Goal: Transaction & Acquisition: Obtain resource

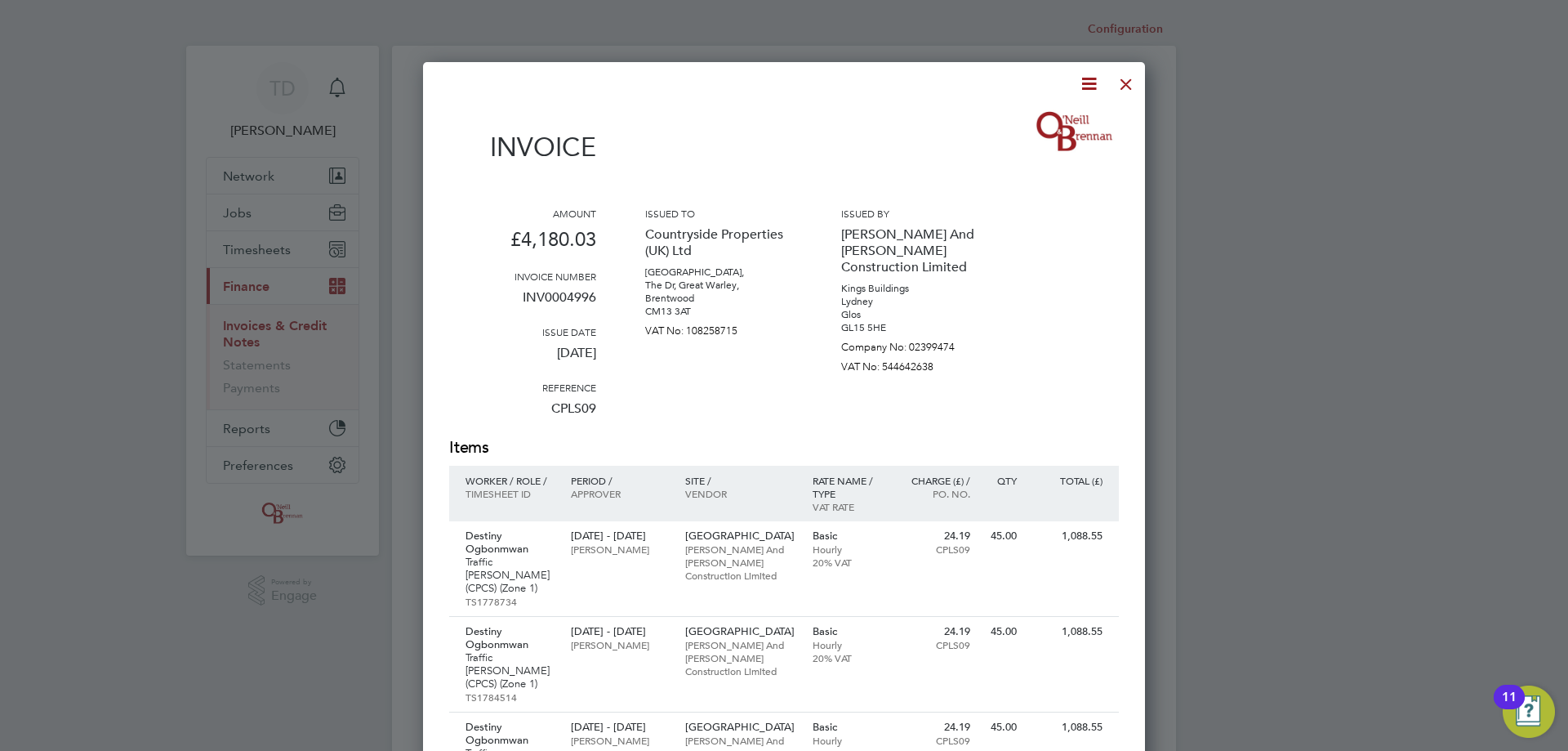
click at [1131, 76] on div at bounding box center [1126, 79] width 29 height 29
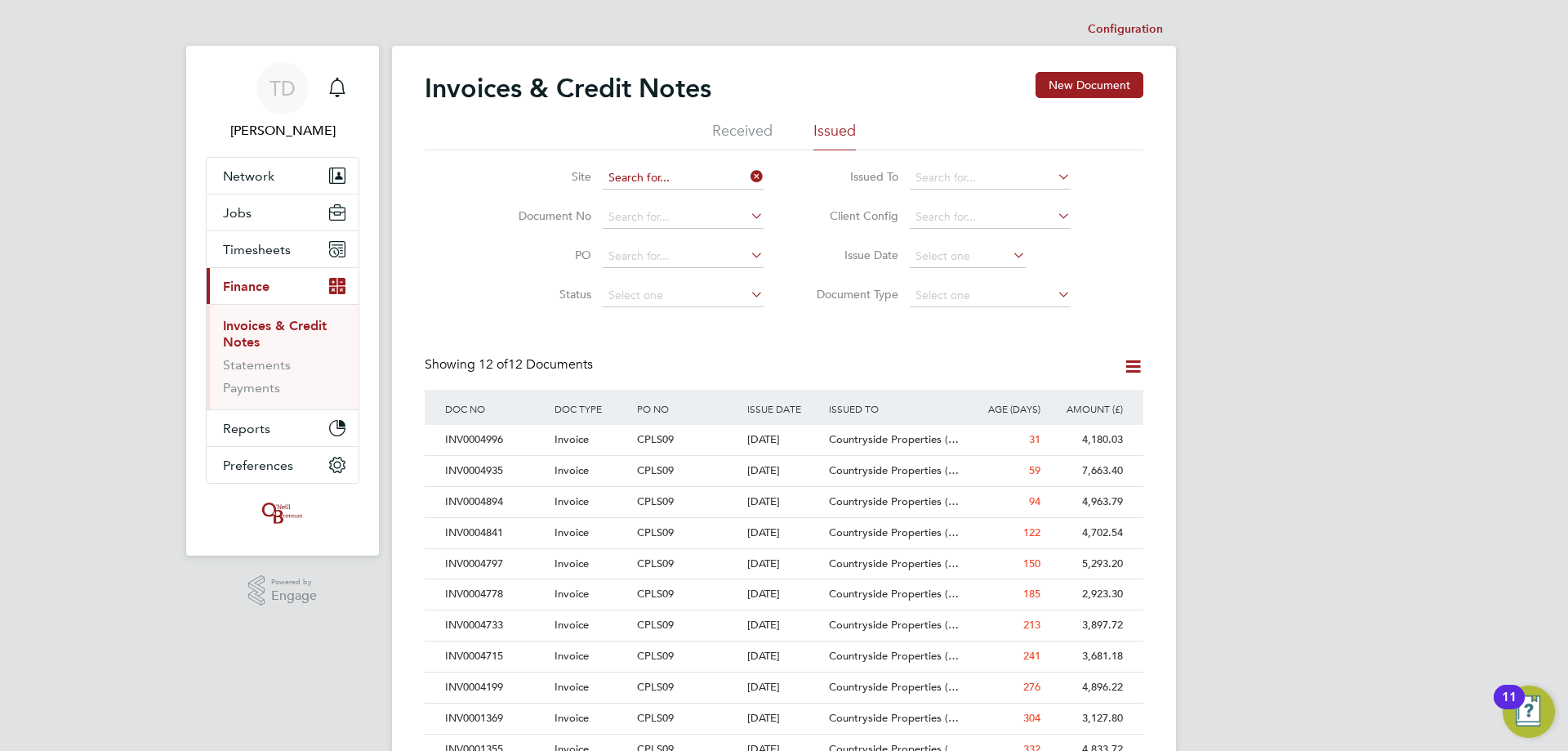
click at [651, 178] on input at bounding box center [683, 178] width 161 height 23
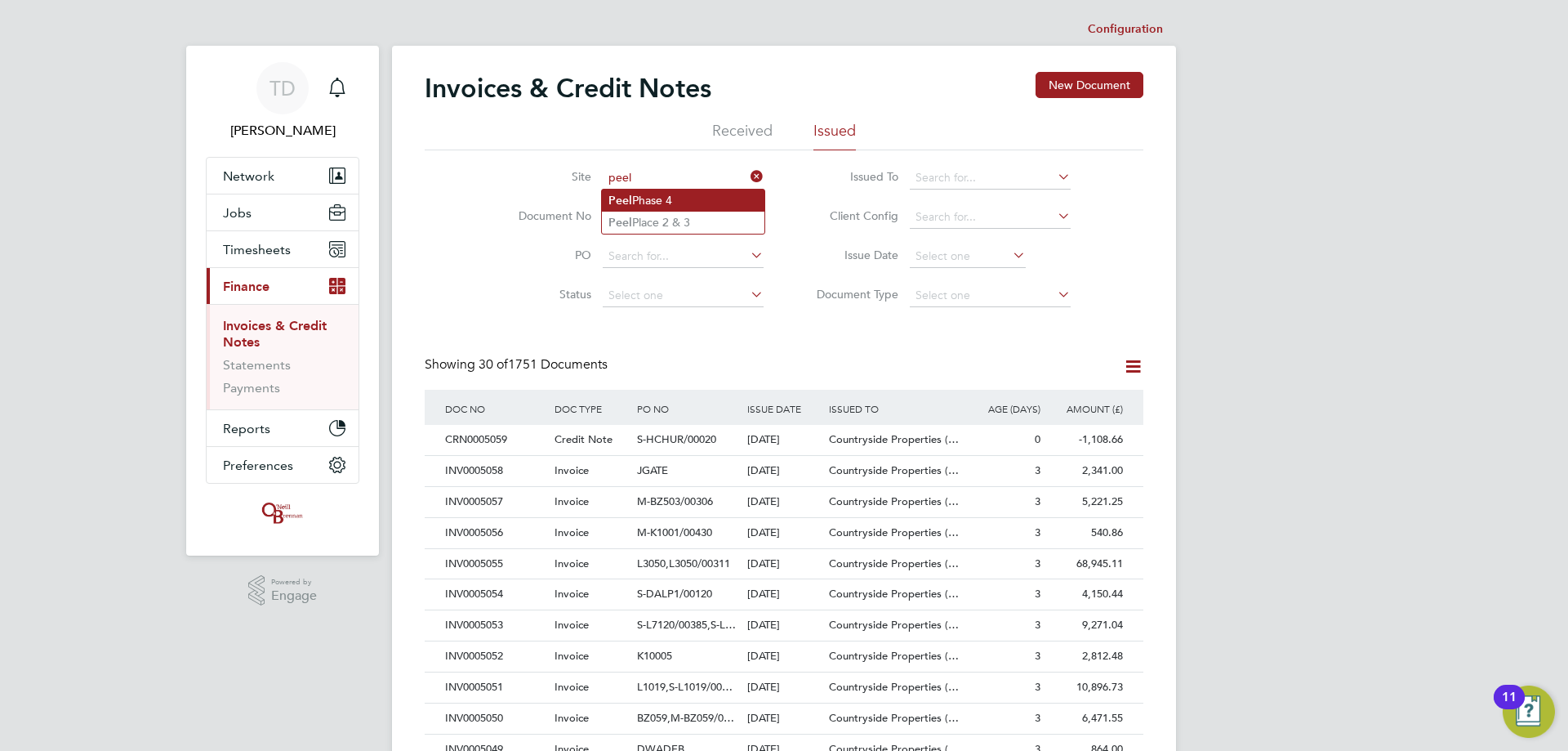
click at [711, 205] on li "Peel Phase 4" at bounding box center [683, 200] width 162 height 22
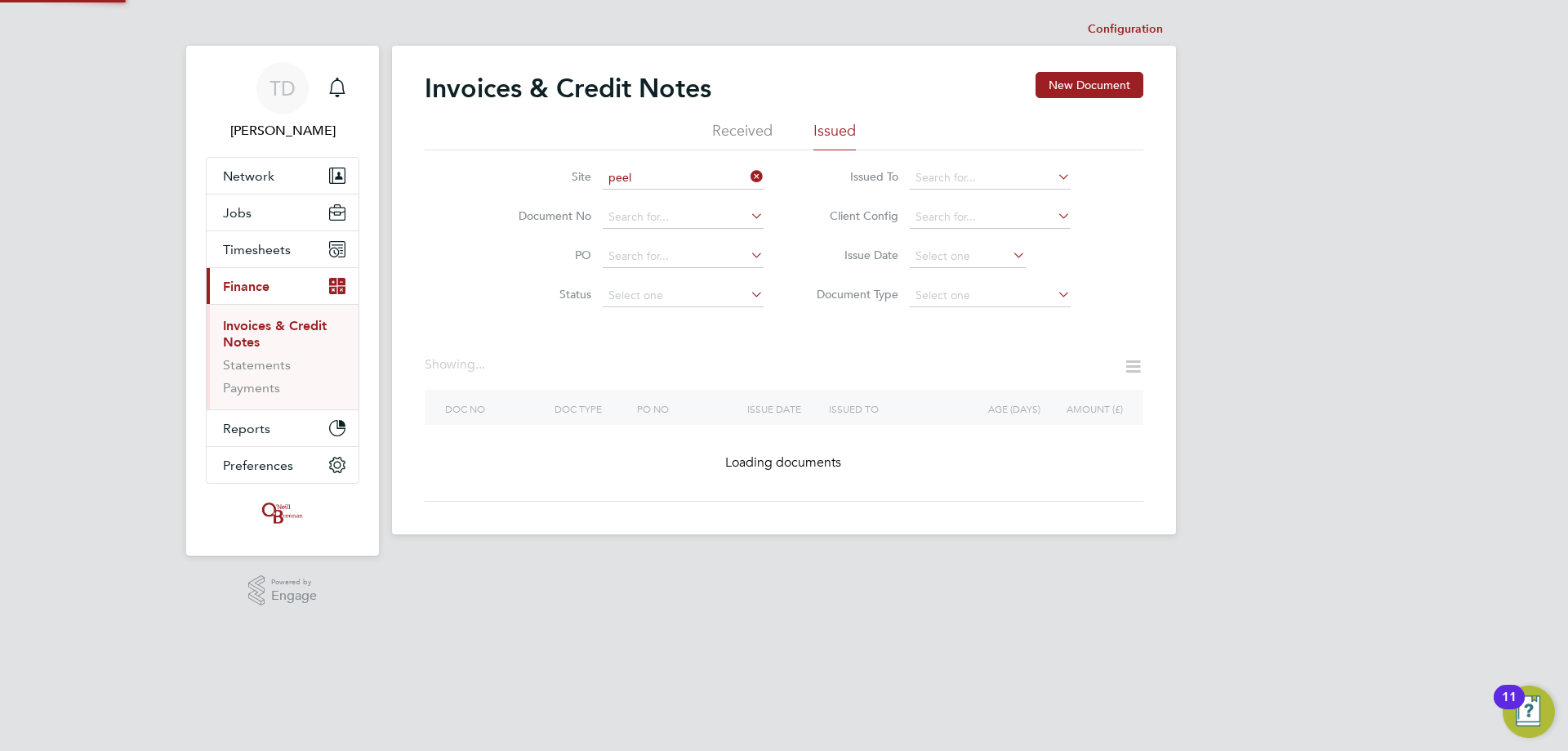
type input "Peel Phase 4"
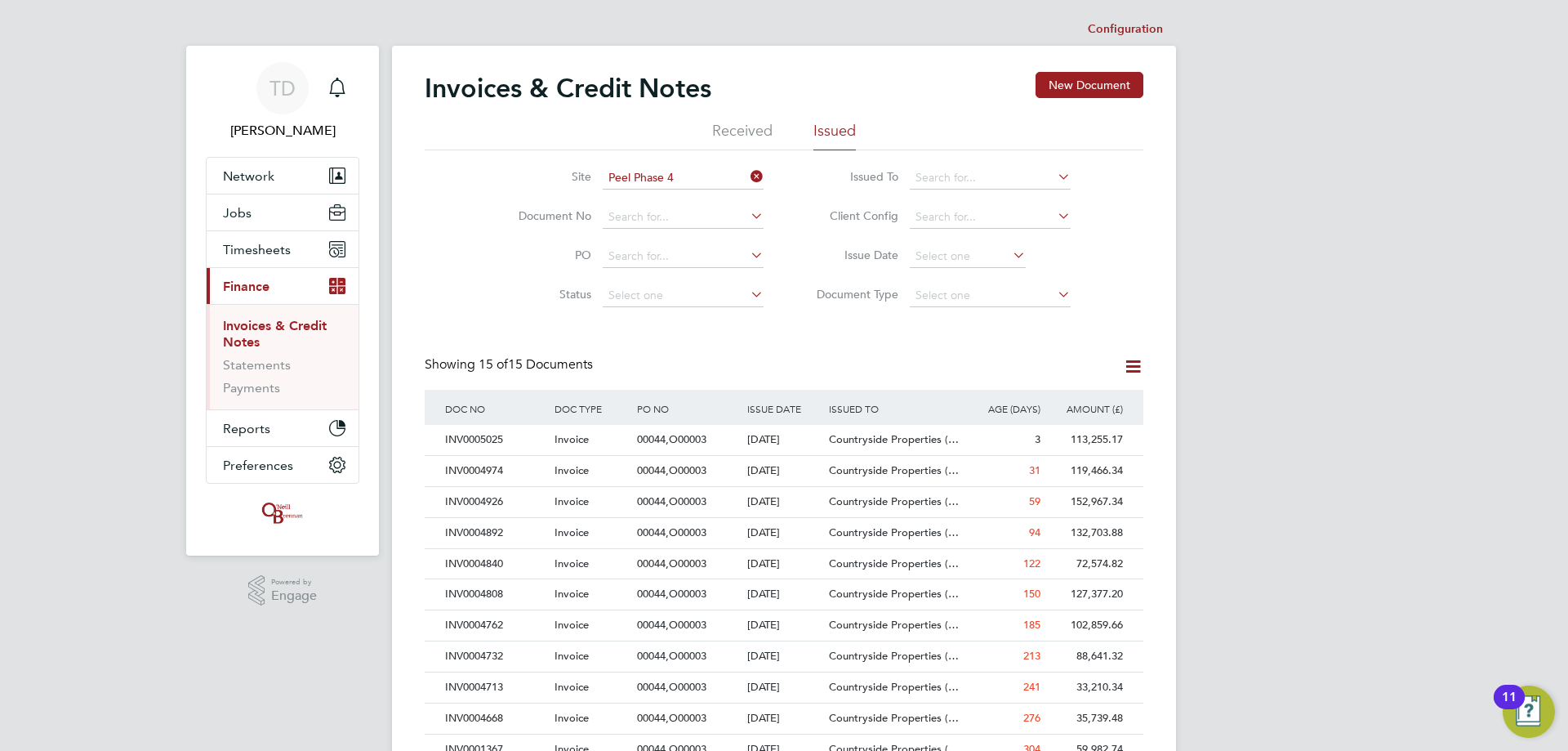
click at [747, 172] on icon at bounding box center [747, 176] width 0 height 23
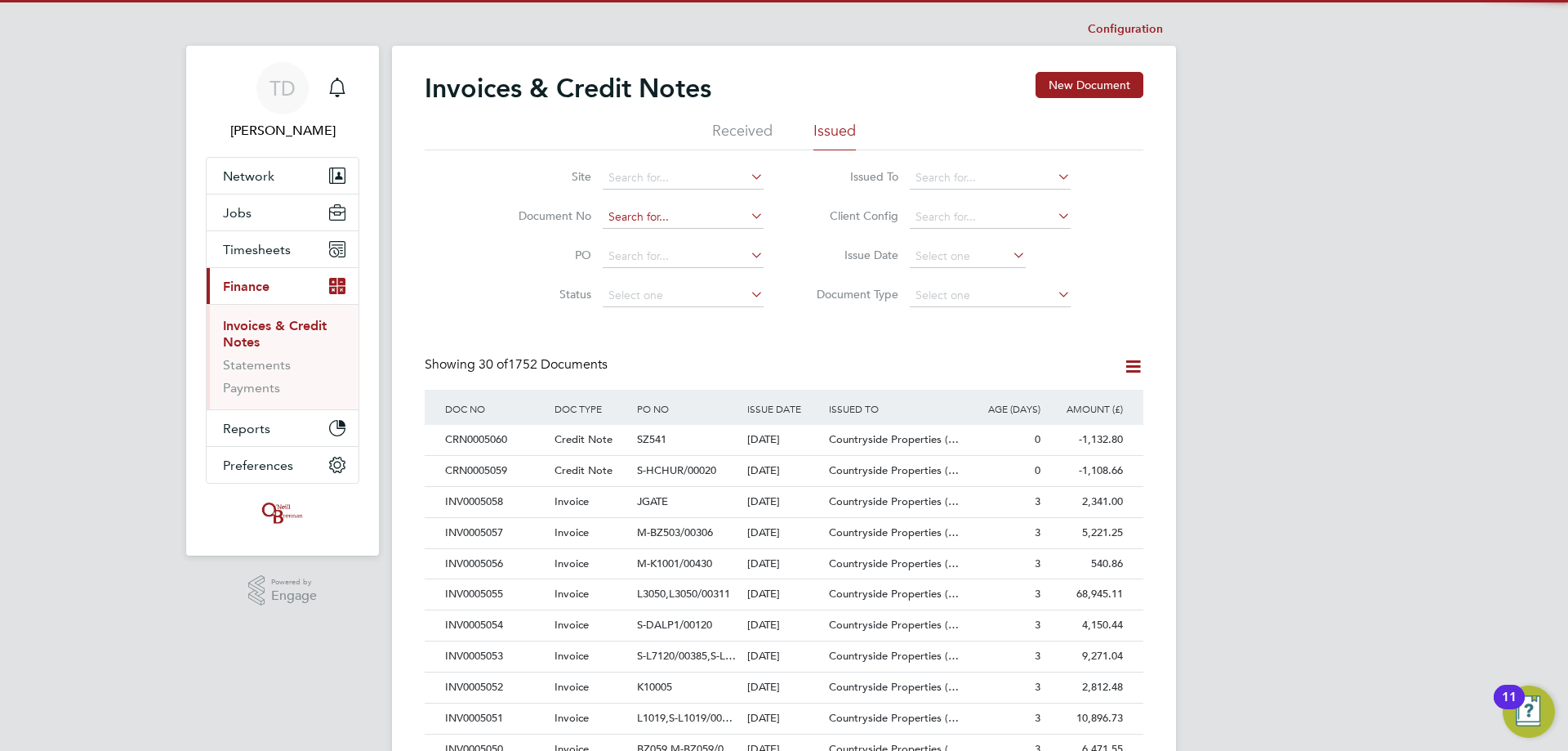
scroll to position [31, 111]
click at [626, 213] on input at bounding box center [683, 217] width 161 height 23
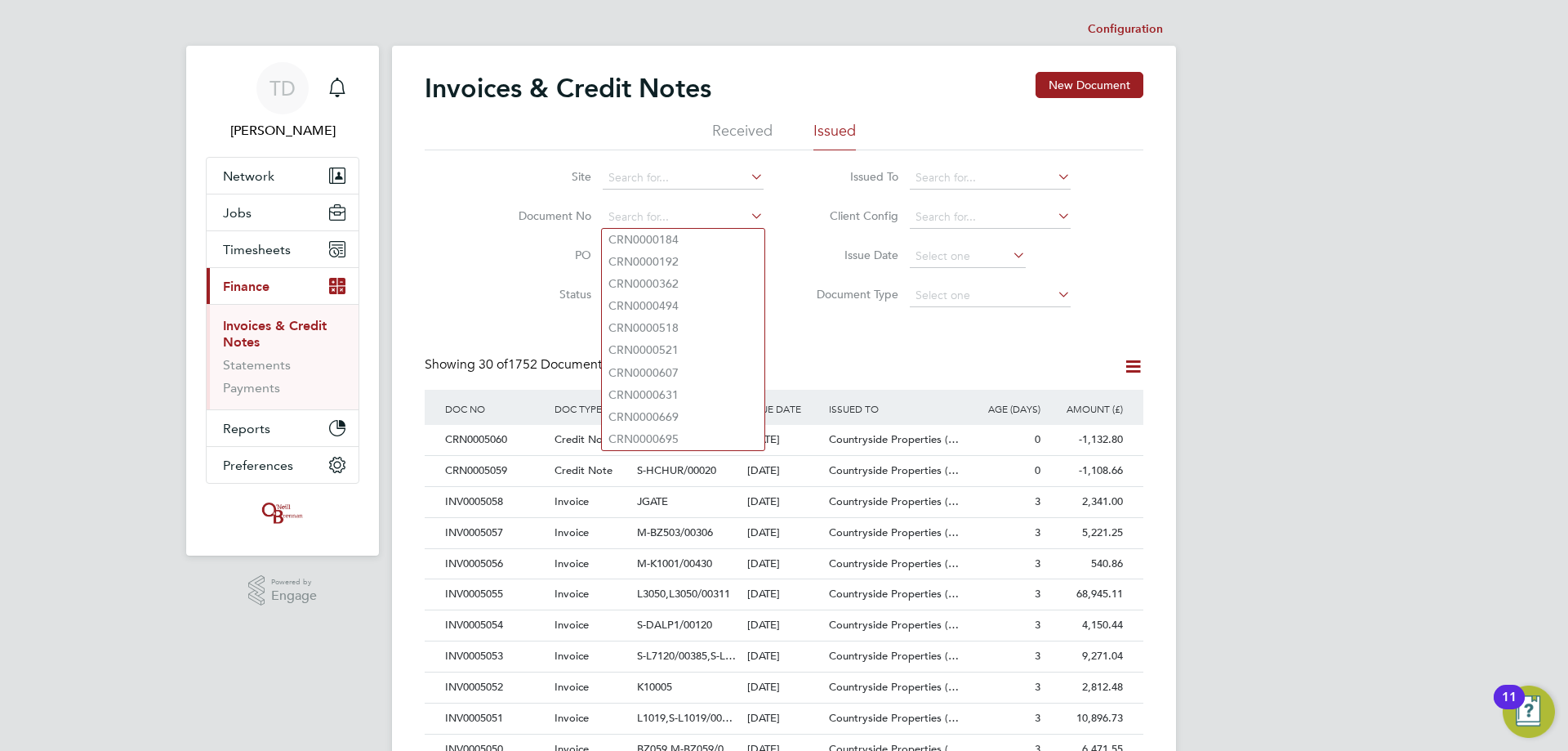
type input "0"
type input "5013"
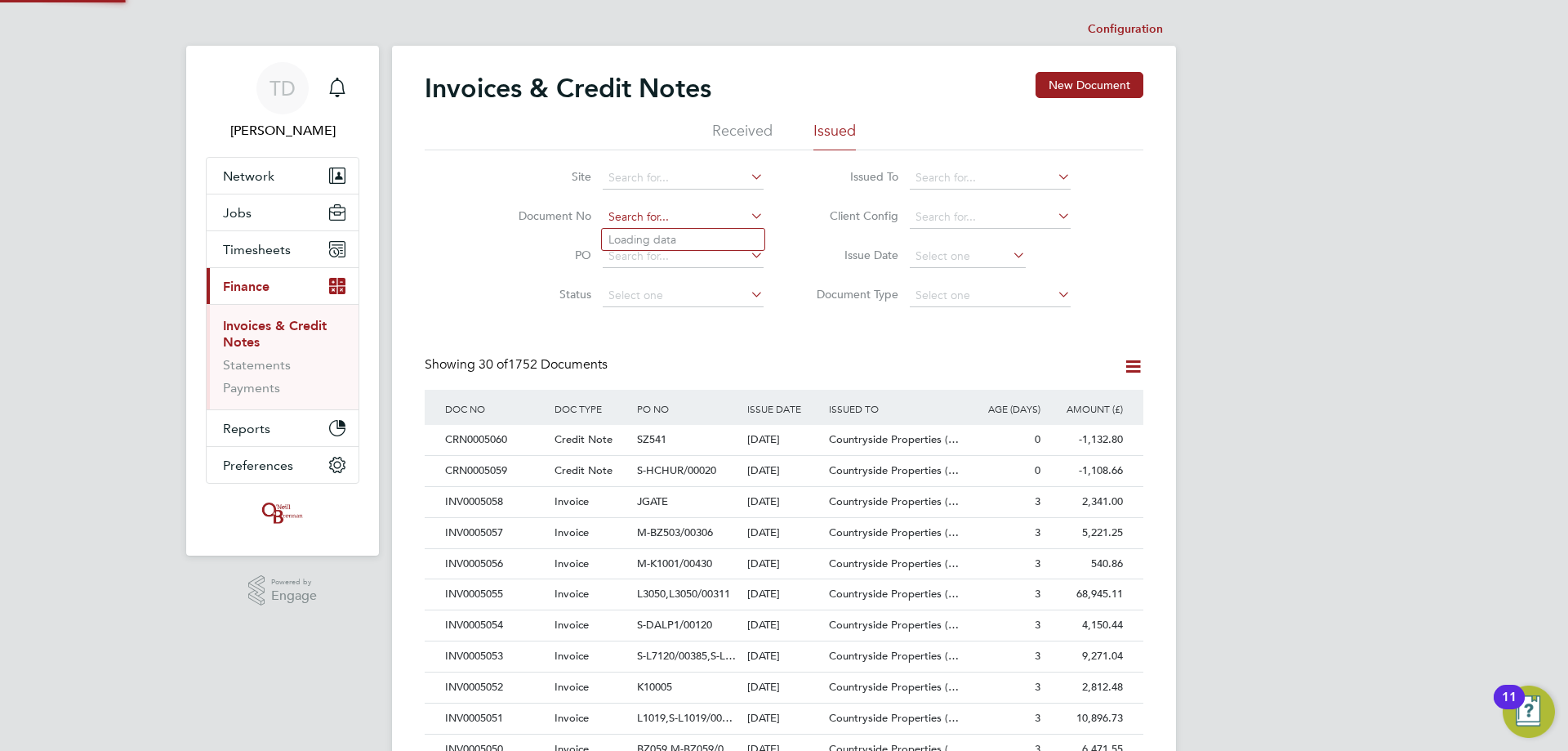
click at [631, 212] on input at bounding box center [683, 217] width 161 height 23
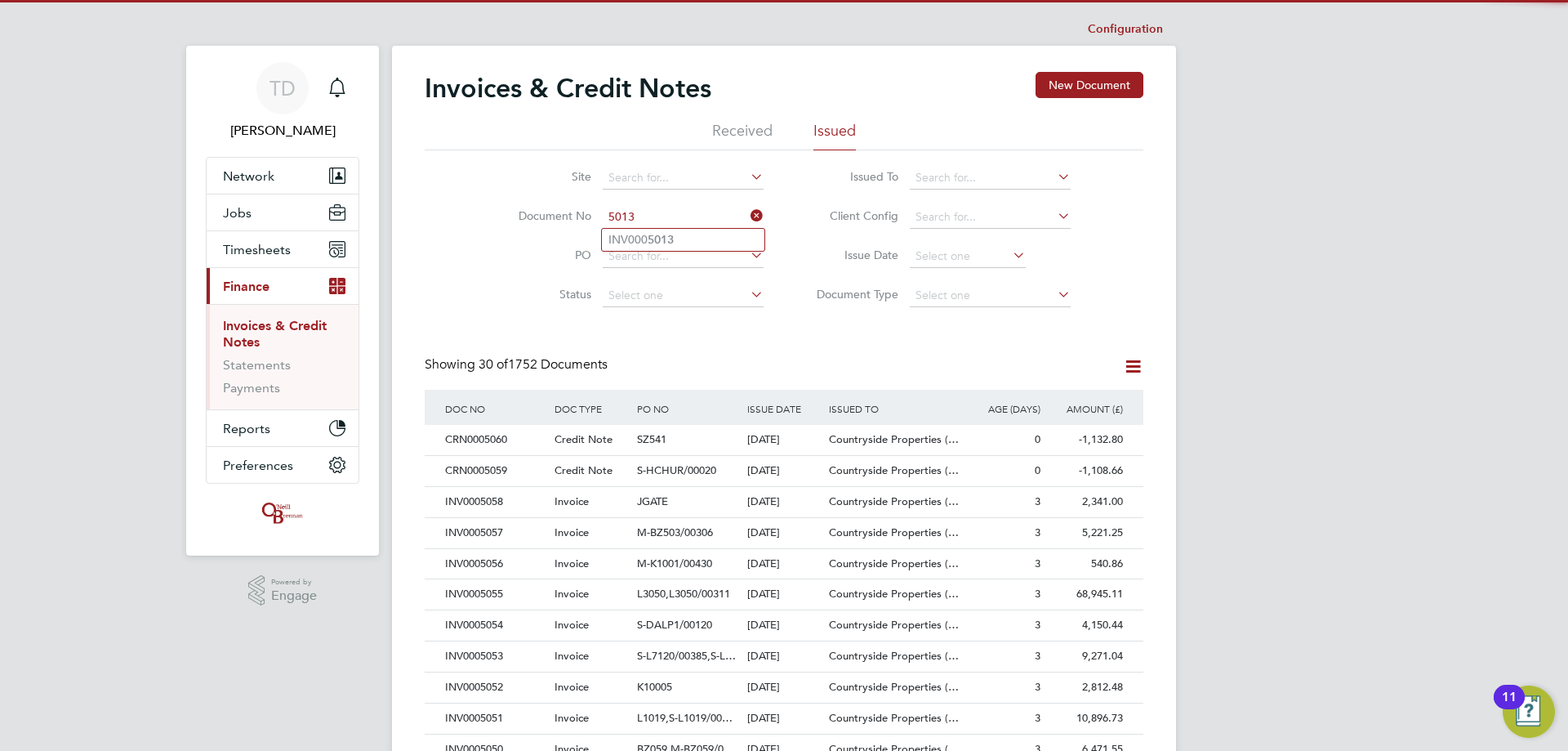
click at [653, 233] on b "5013" at bounding box center [661, 240] width 26 height 14
type input "INV0005013"
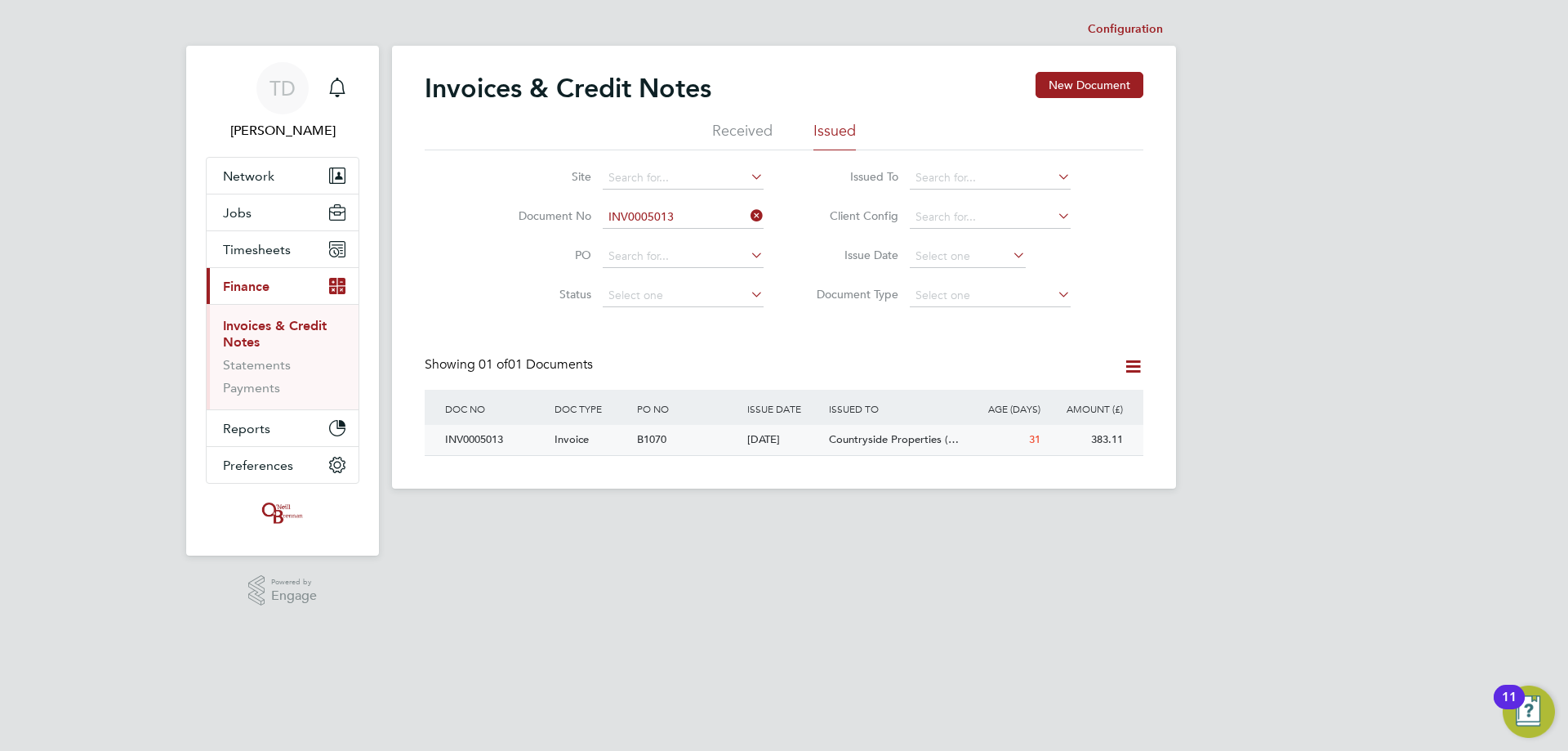
click at [465, 442] on div "INV0005013" at bounding box center [496, 440] width 109 height 30
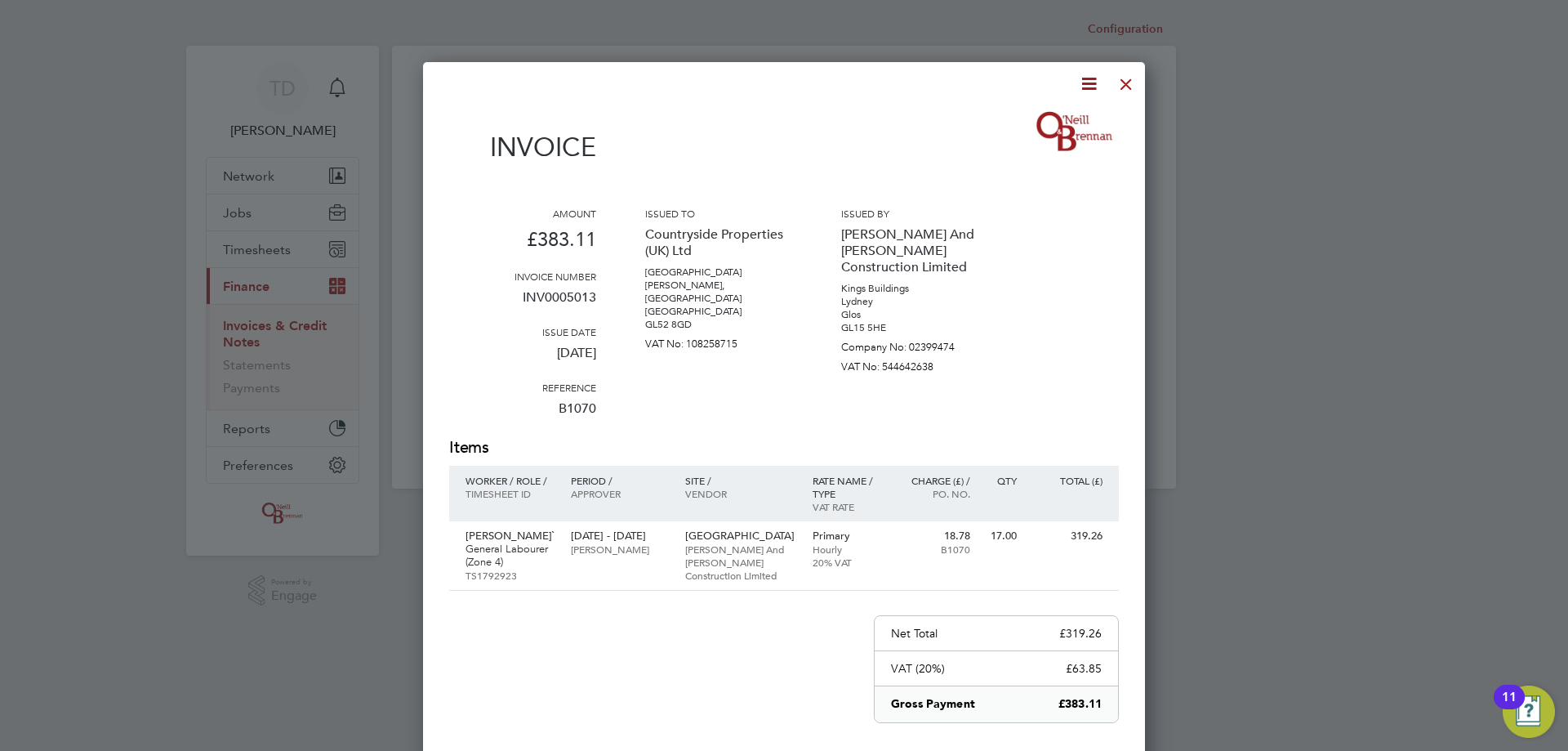
click at [1083, 84] on icon at bounding box center [1089, 84] width 21 height 21
click at [1034, 114] on li "Download Invoice" at bounding box center [1040, 123] width 113 height 23
click at [1131, 88] on div at bounding box center [1126, 79] width 29 height 29
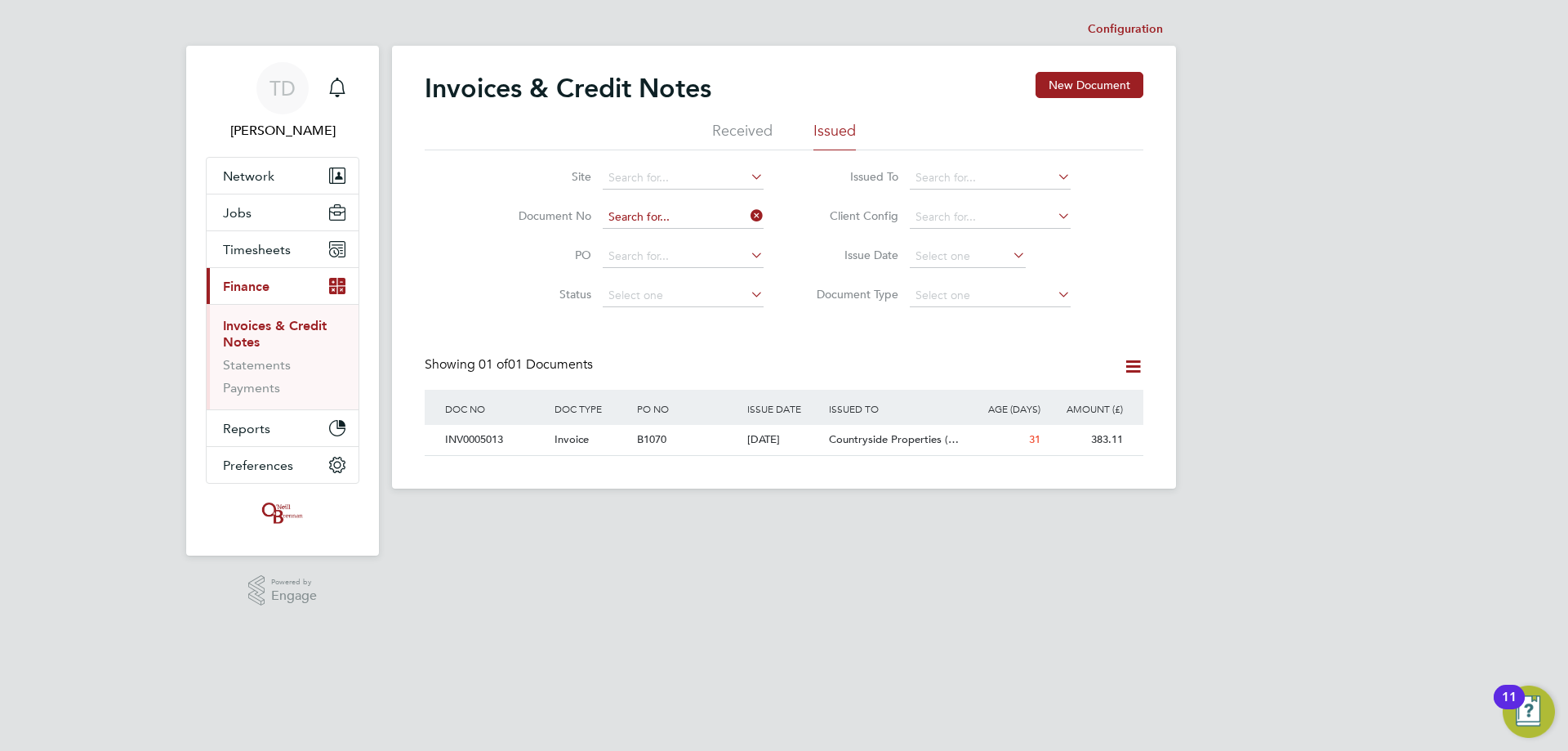
click at [669, 223] on input at bounding box center [683, 217] width 161 height 23
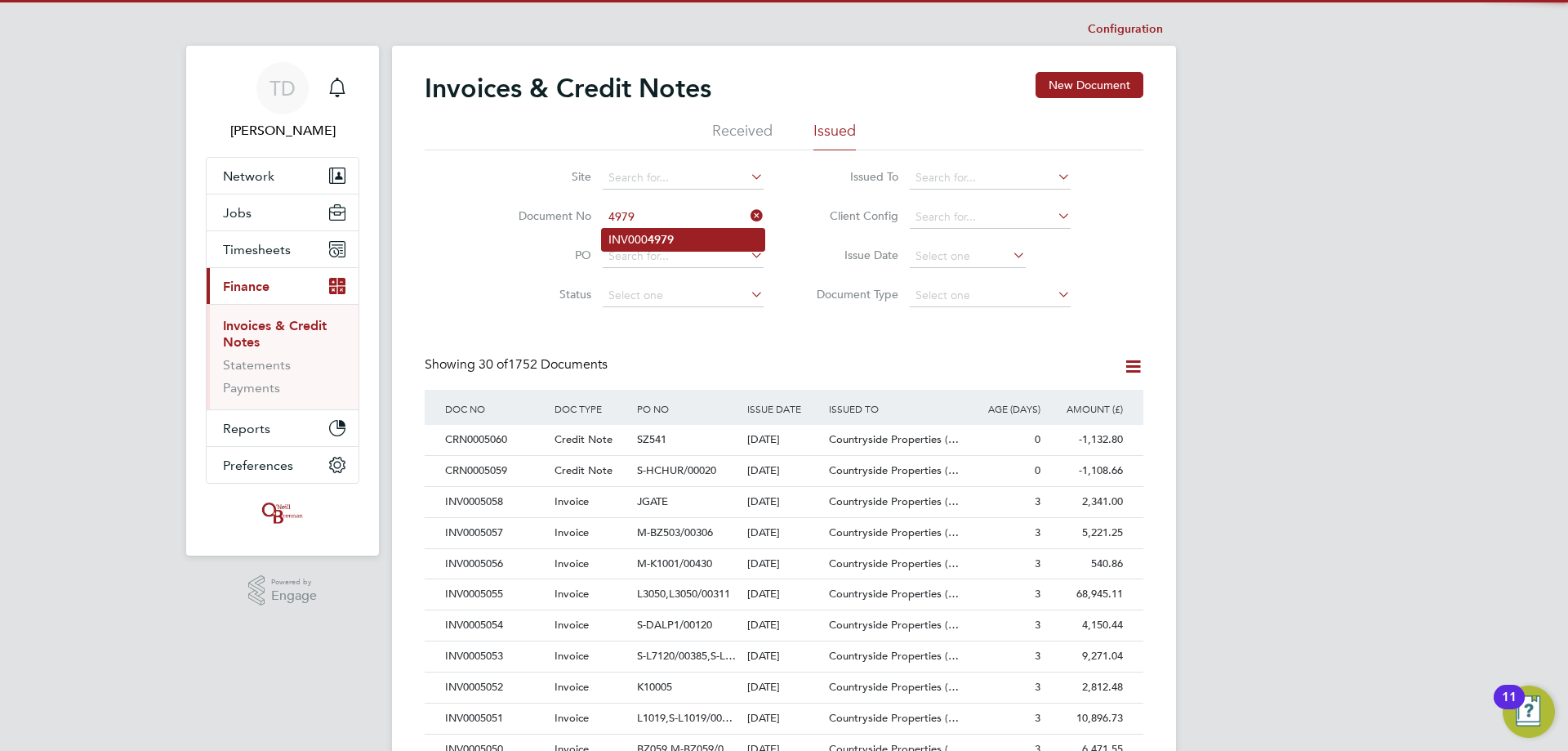
click at [649, 247] on li "INV000 4979" at bounding box center [683, 239] width 162 height 22
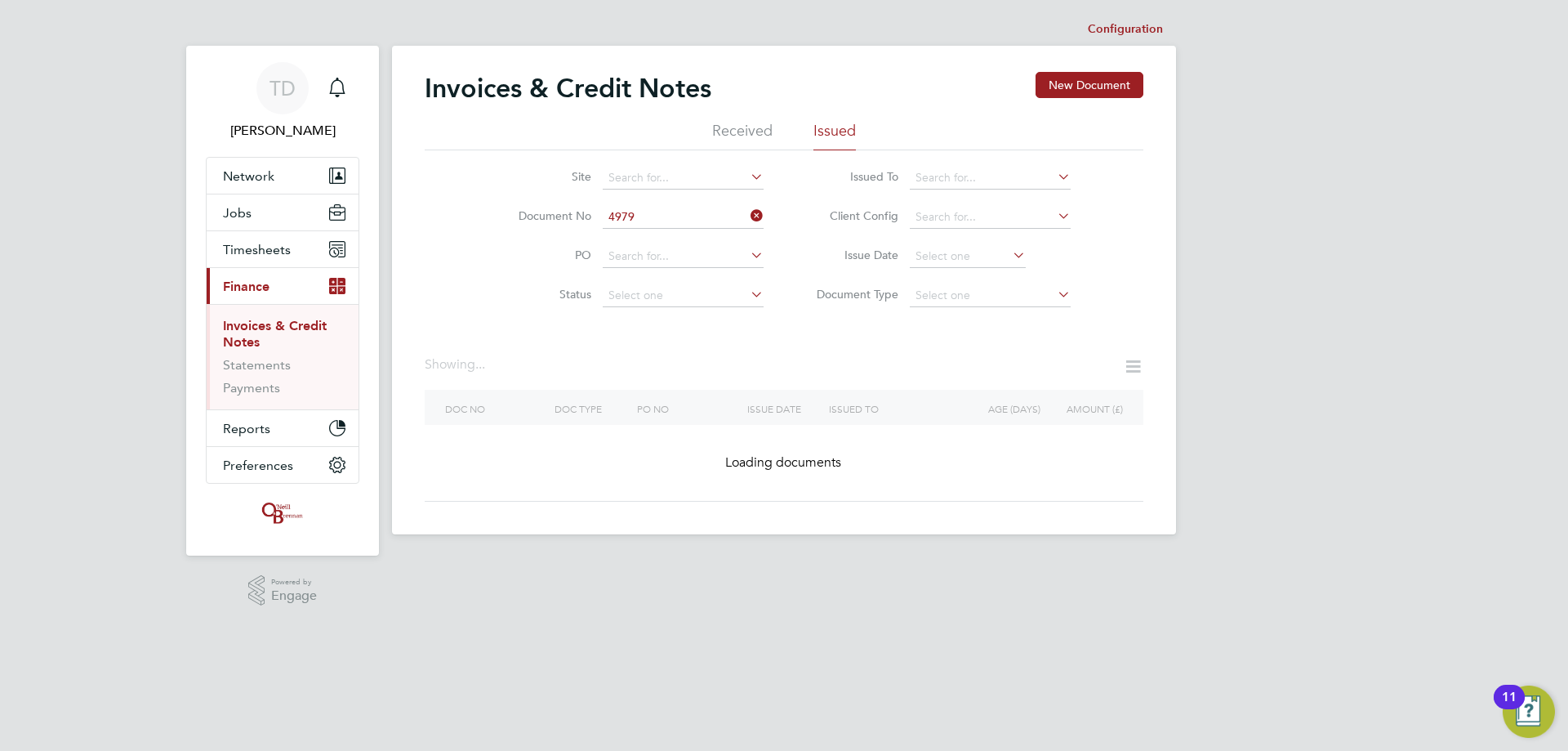
type input "INV0004979"
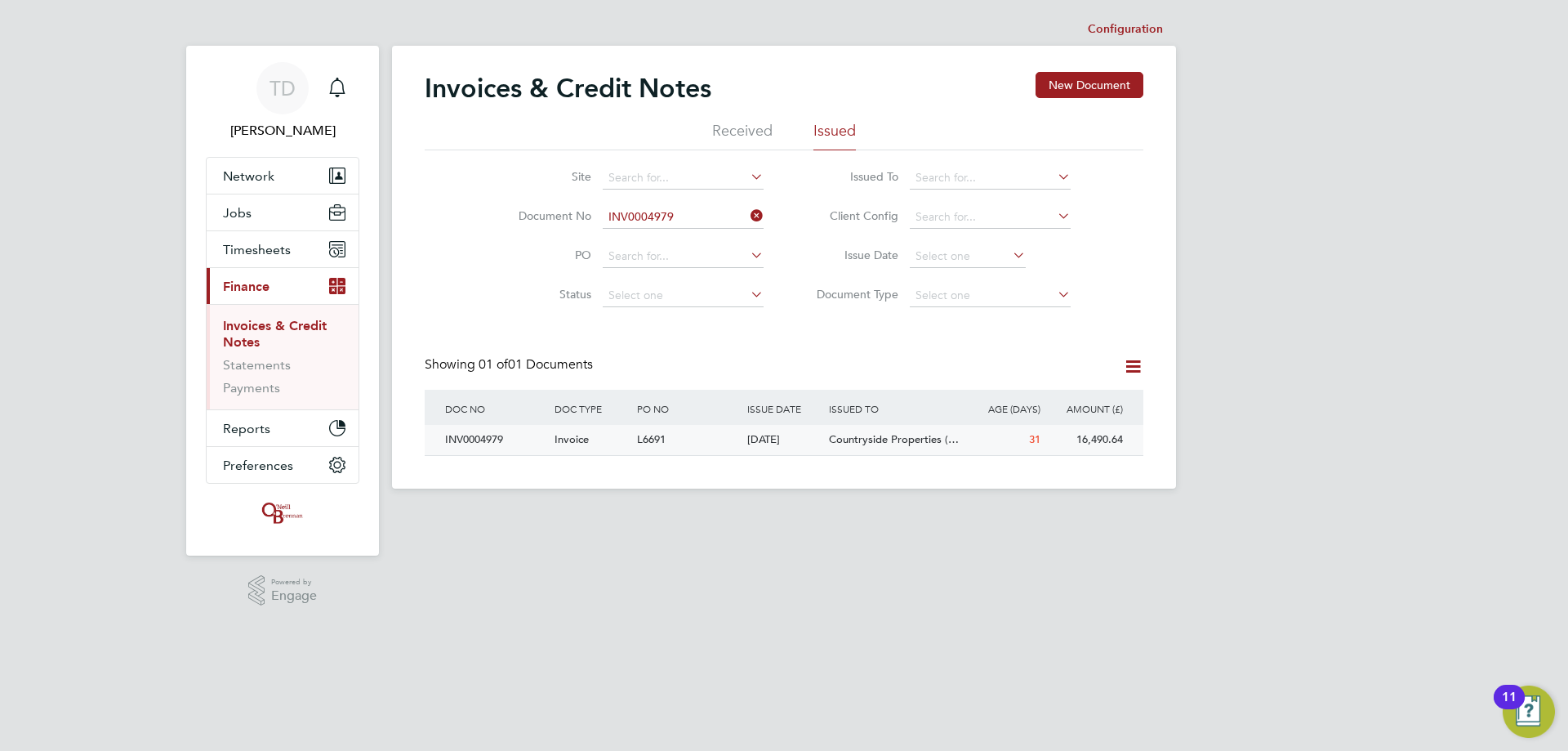
click at [490, 441] on div "INV0004979" at bounding box center [496, 440] width 109 height 30
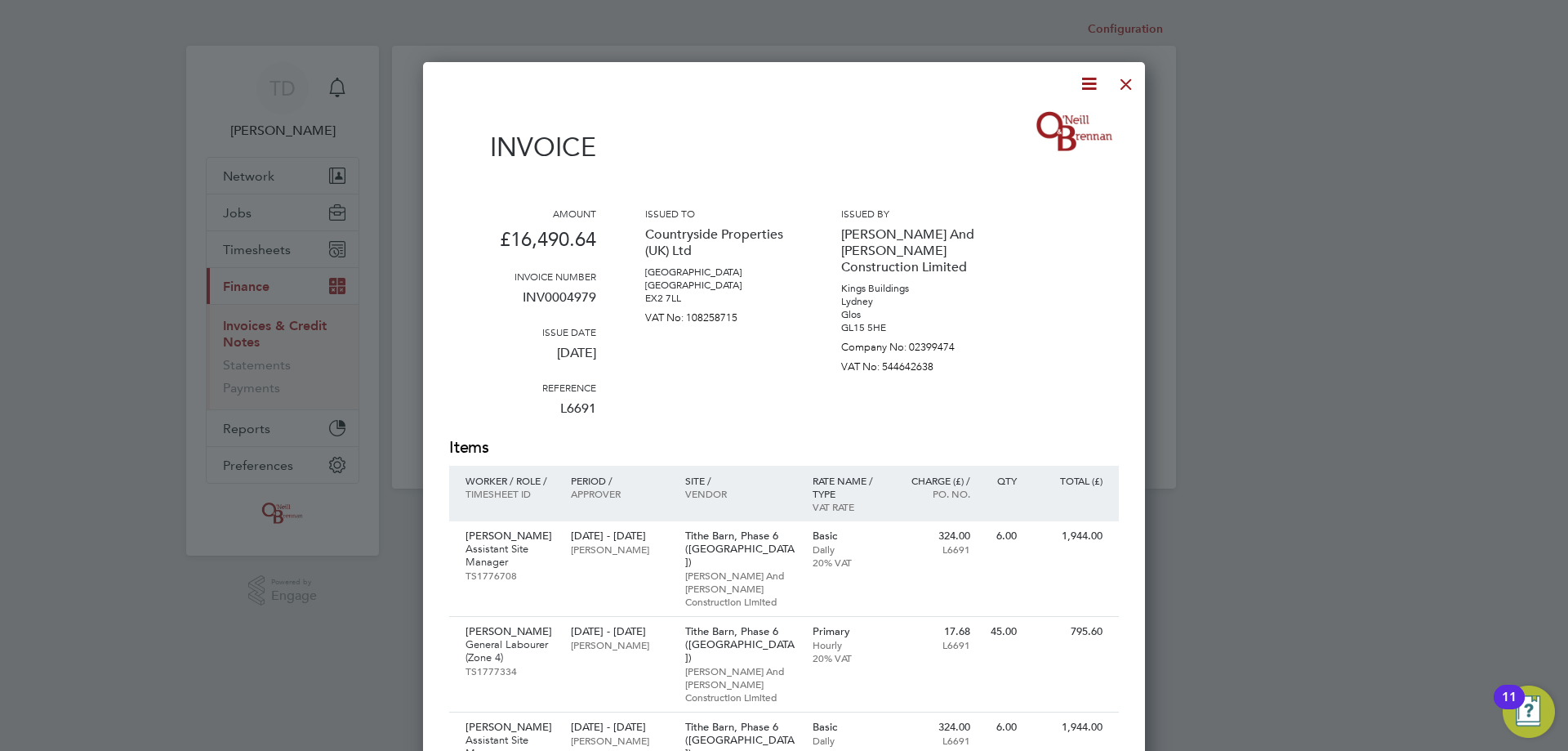
click at [1081, 82] on icon at bounding box center [1089, 84] width 21 height 21
click at [1048, 113] on li "Download Invoice" at bounding box center [1040, 123] width 113 height 23
click at [1128, 80] on div at bounding box center [1126, 79] width 29 height 29
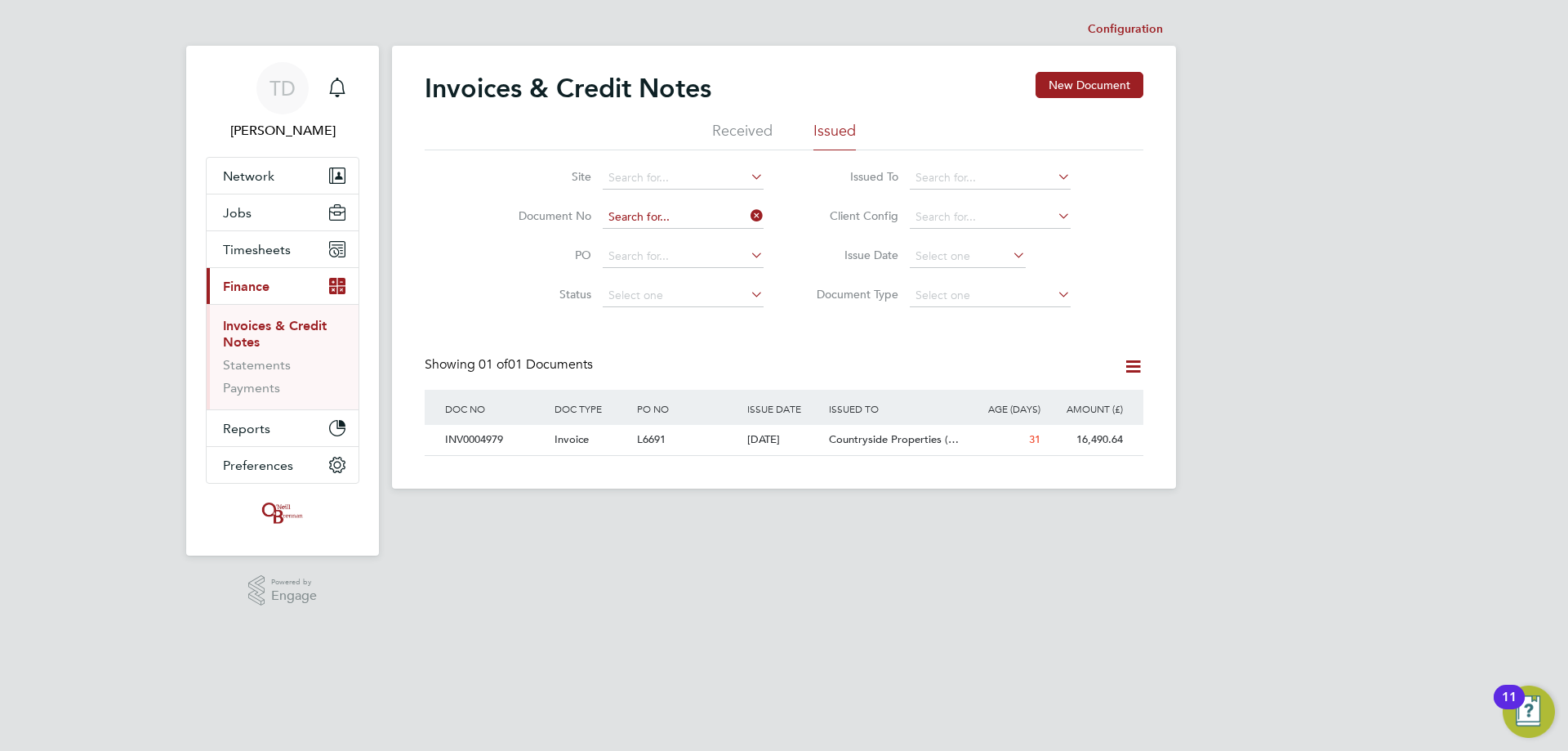
click at [650, 226] on input at bounding box center [683, 217] width 161 height 23
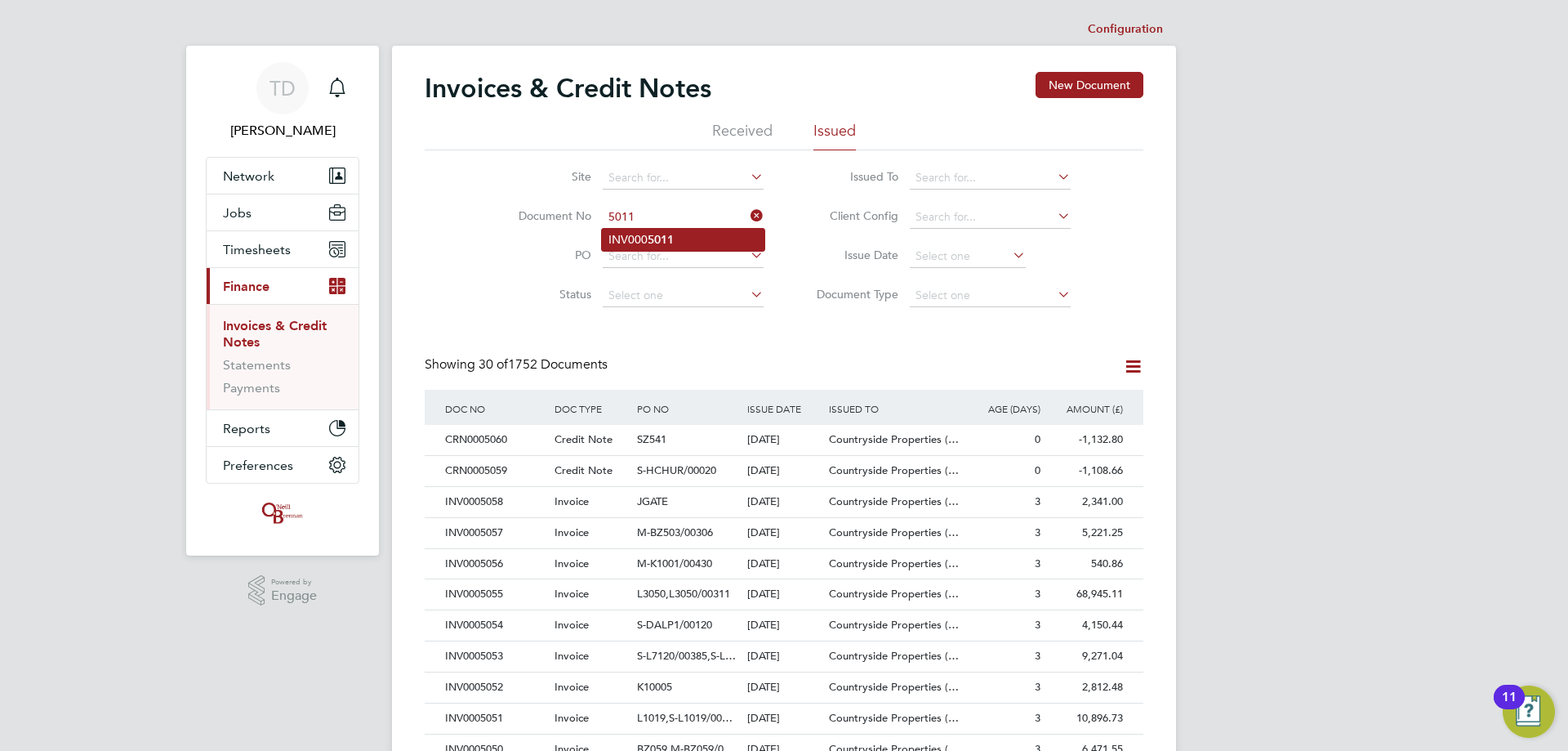
click at [644, 241] on li "INV000 5011" at bounding box center [683, 239] width 162 height 22
type input "INV0005011"
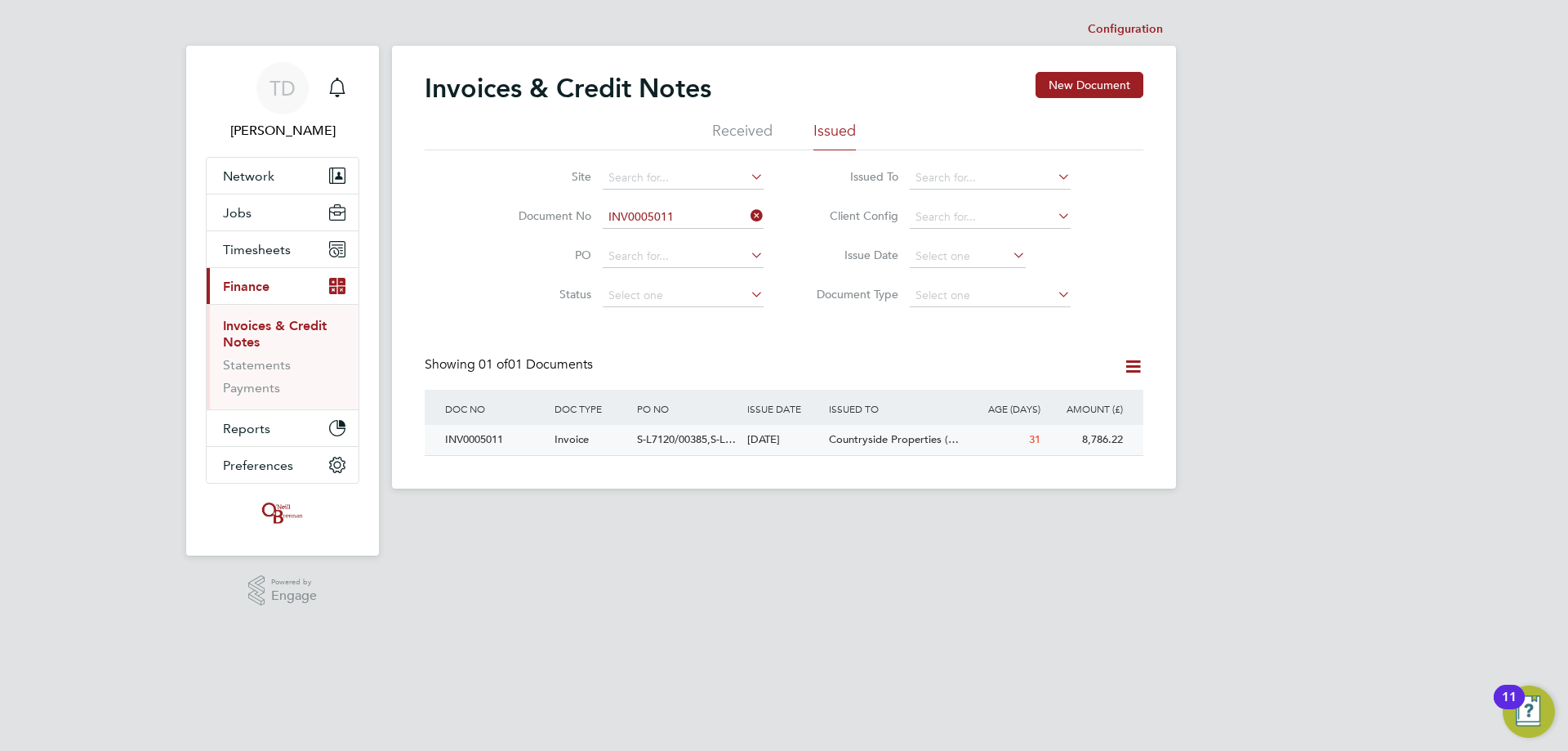
click at [477, 437] on div "INV0005011" at bounding box center [496, 440] width 109 height 30
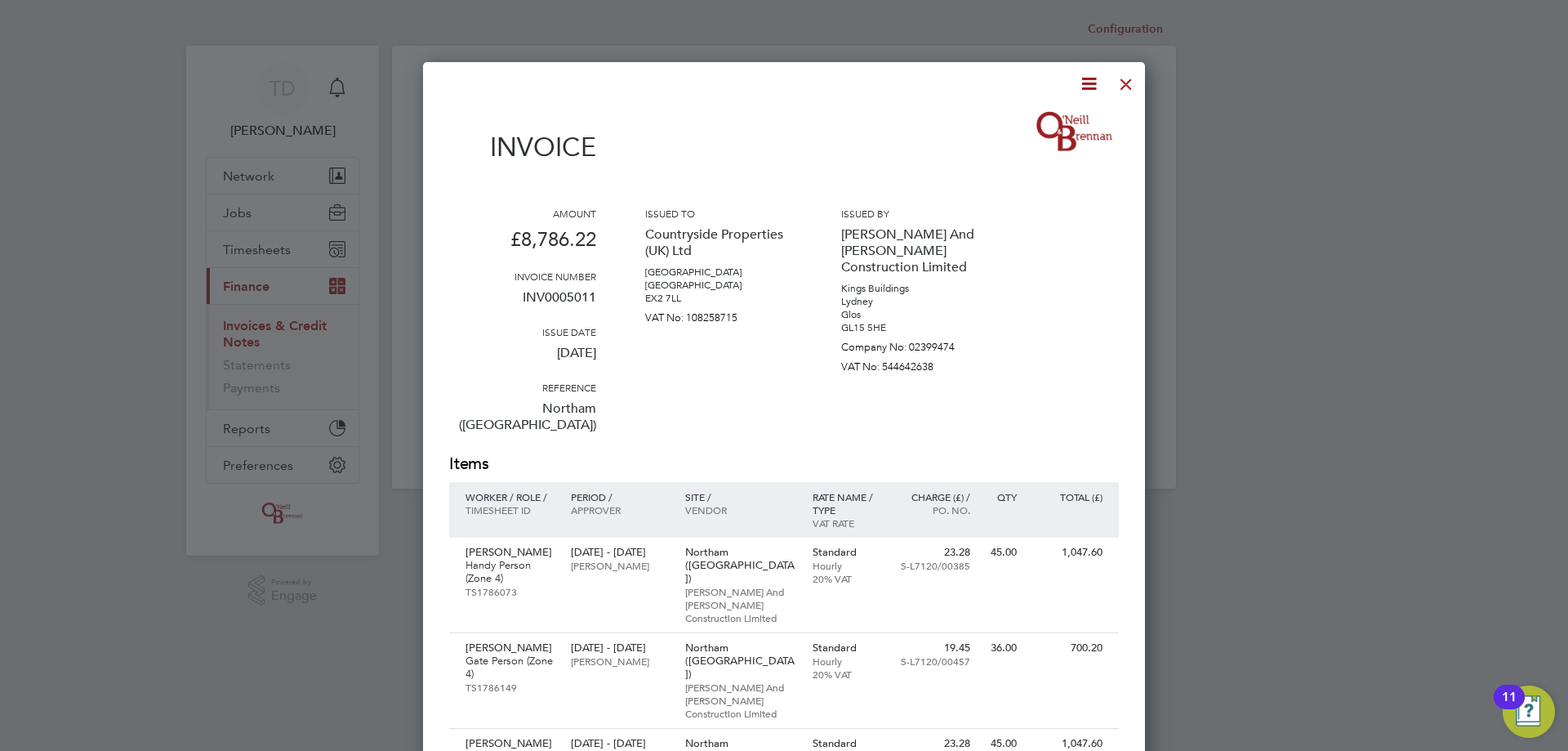
click at [1086, 82] on icon at bounding box center [1089, 84] width 21 height 21
click at [1021, 118] on li "Download Invoice" at bounding box center [1040, 123] width 113 height 23
click at [1137, 80] on div at bounding box center [1126, 79] width 29 height 29
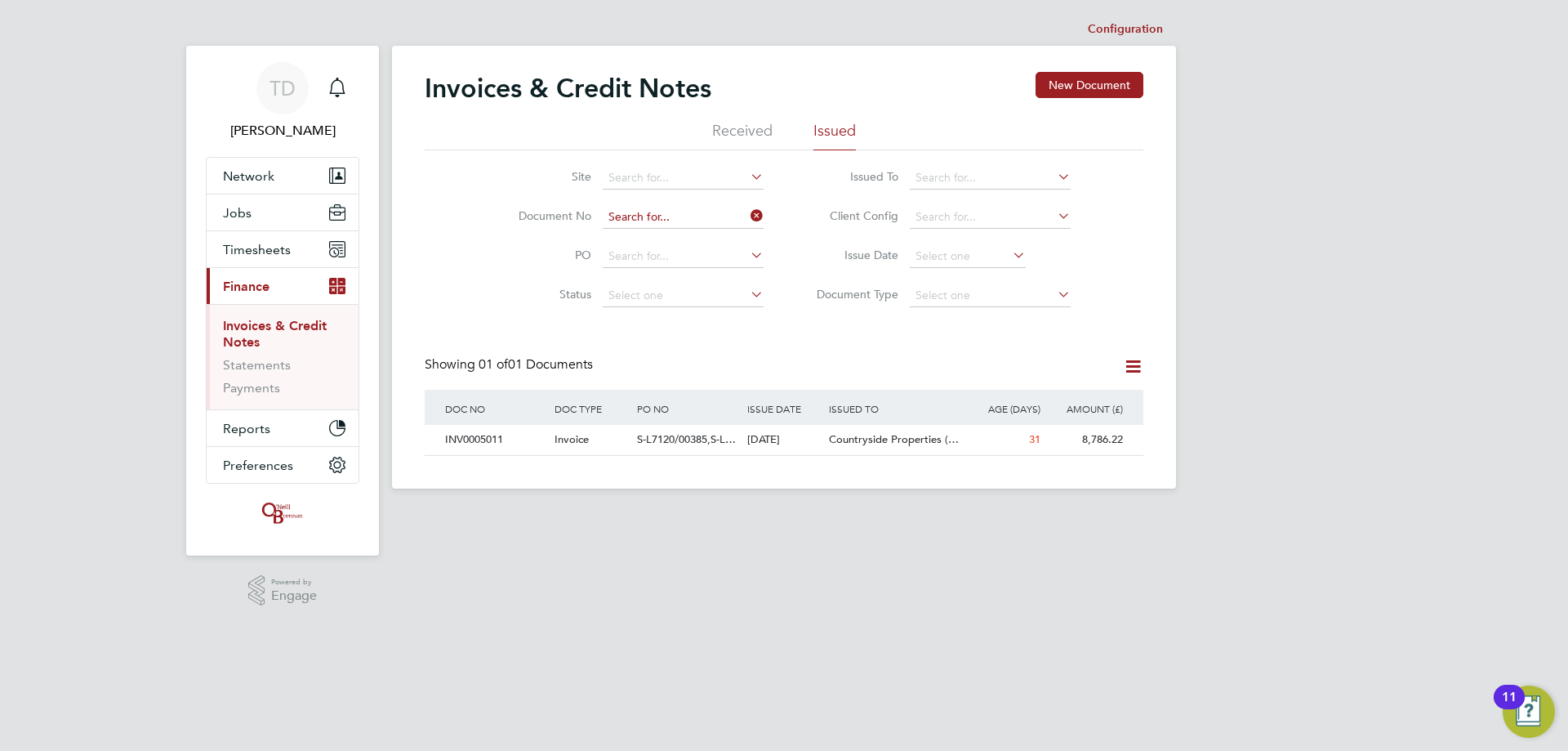
click at [619, 215] on input at bounding box center [683, 217] width 161 height 23
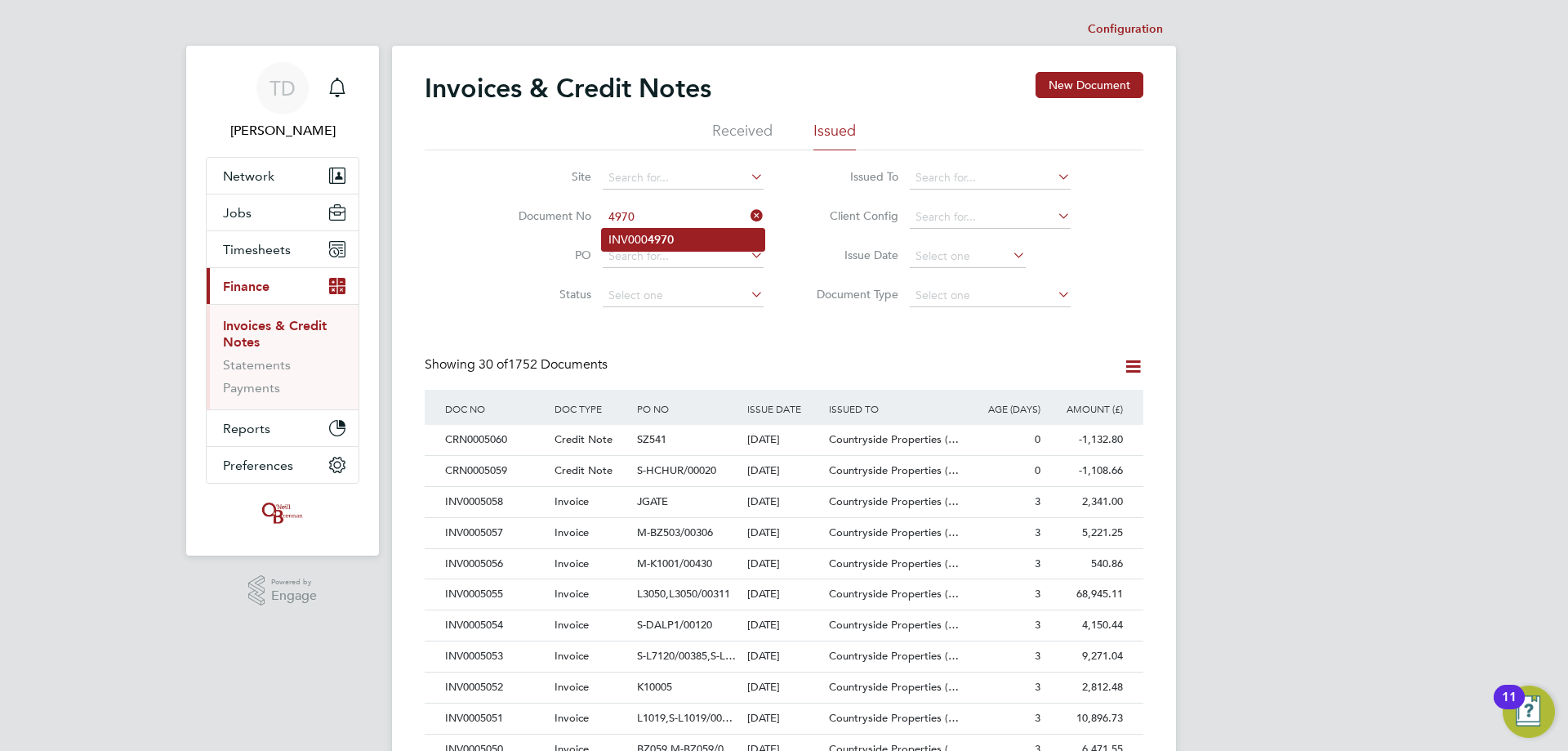
click at [634, 235] on li "INV000 4970" at bounding box center [683, 239] width 162 height 22
type input "INV0004970"
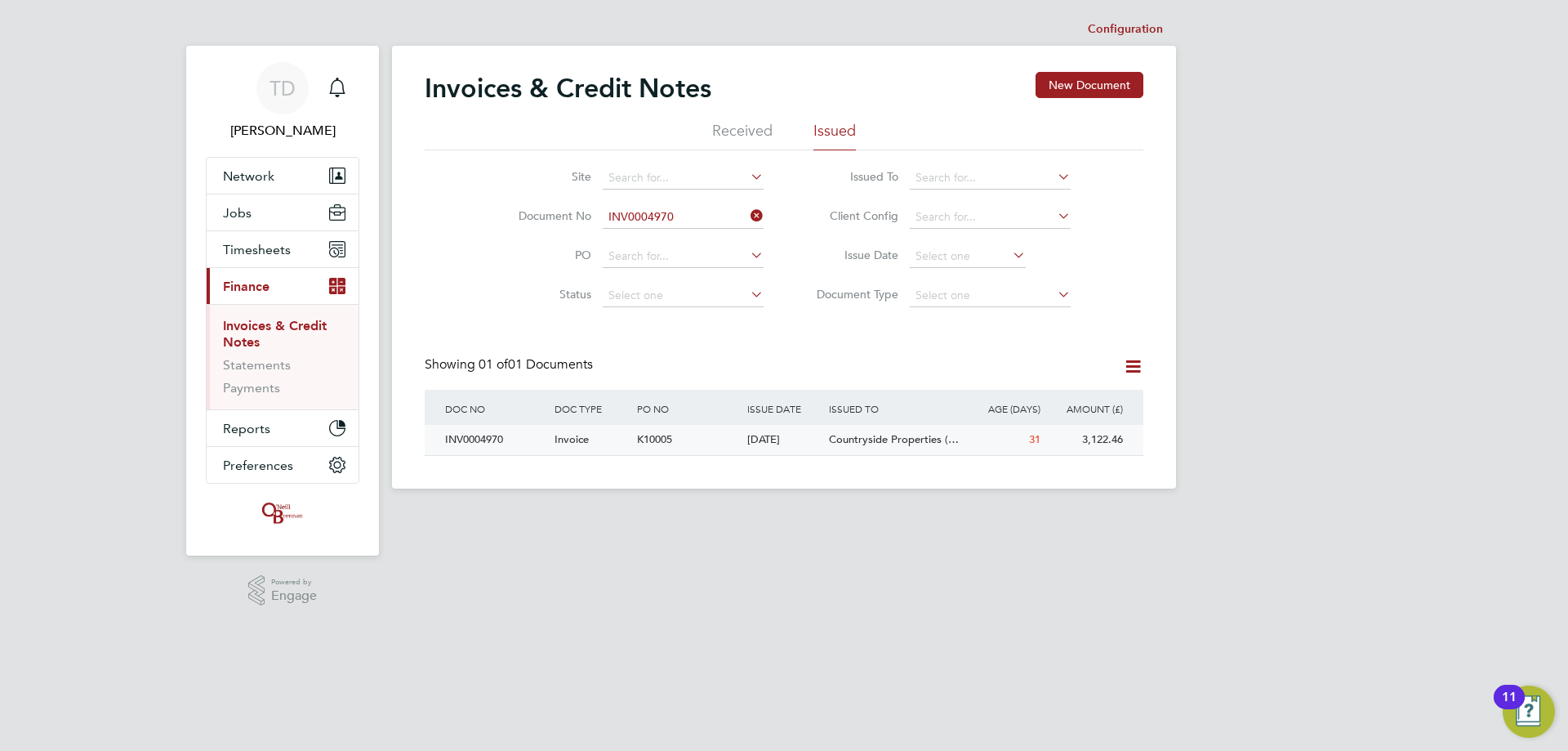
click at [464, 440] on div "INV0004970" at bounding box center [496, 440] width 109 height 30
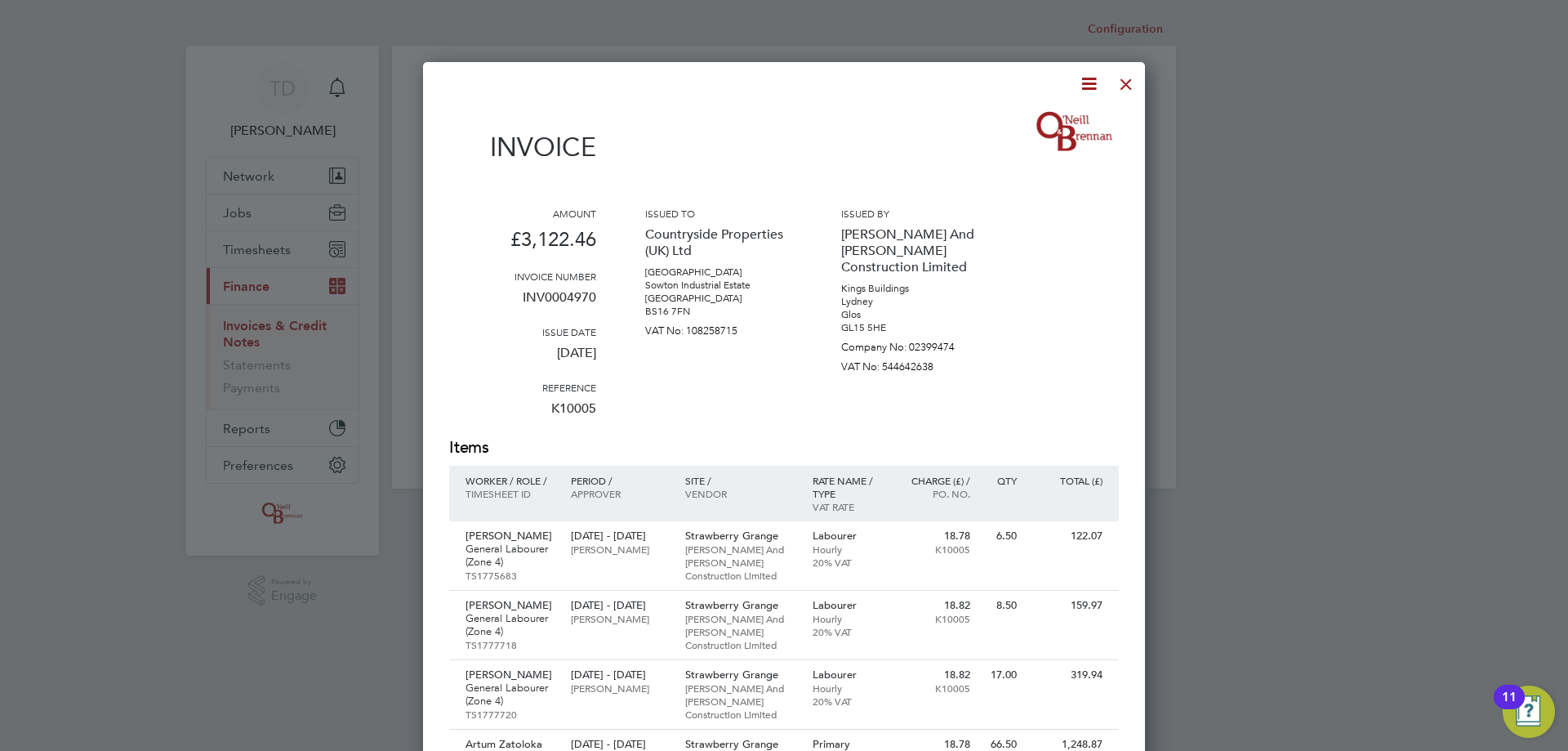
click at [1088, 86] on icon at bounding box center [1089, 84] width 21 height 21
click at [1017, 122] on li "Download Invoice" at bounding box center [1040, 123] width 113 height 23
click at [1129, 86] on div at bounding box center [1126, 79] width 29 height 29
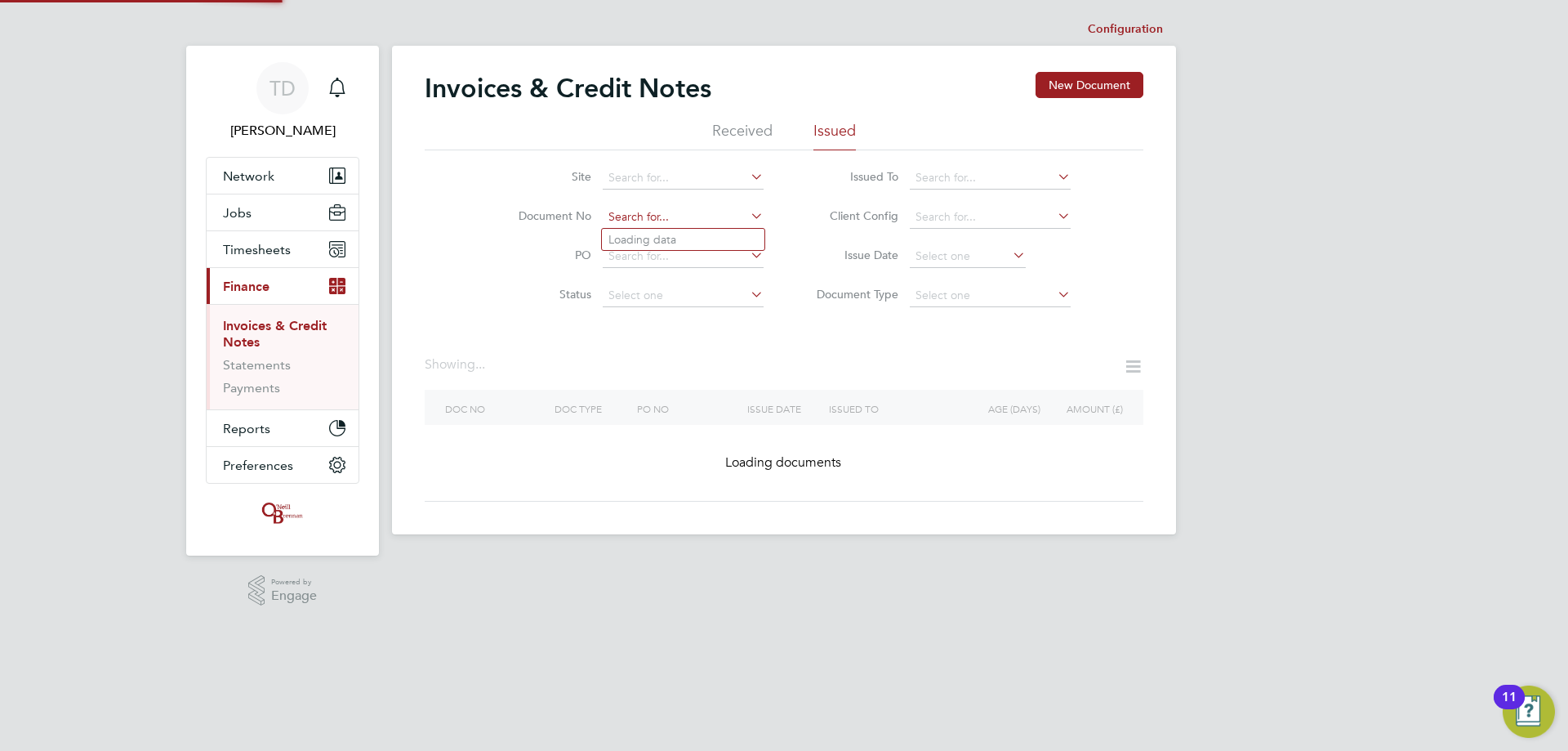
click at [688, 210] on input at bounding box center [683, 217] width 161 height 23
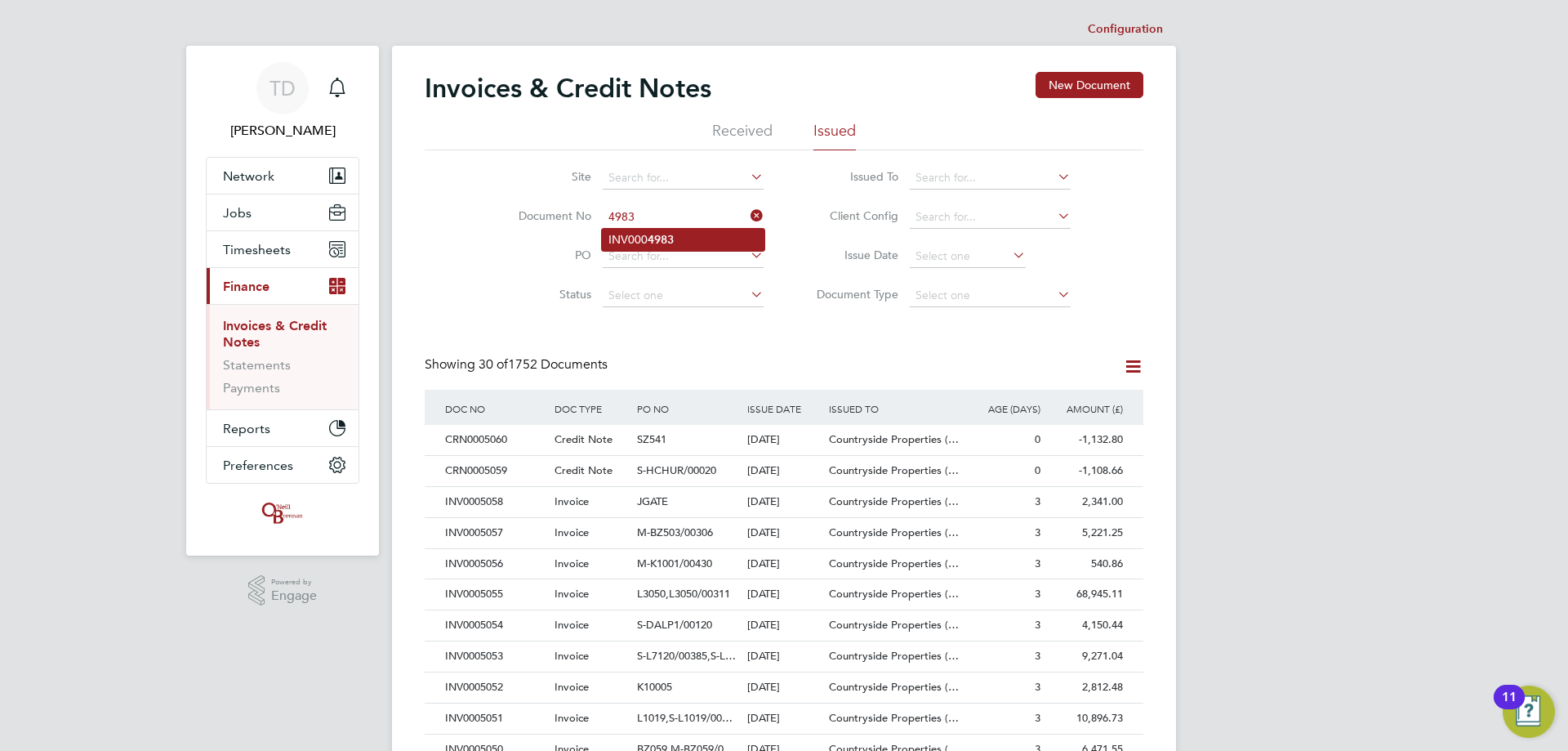
click at [635, 235] on li "INV000 4983" at bounding box center [683, 239] width 162 height 22
type input "INV0004983"
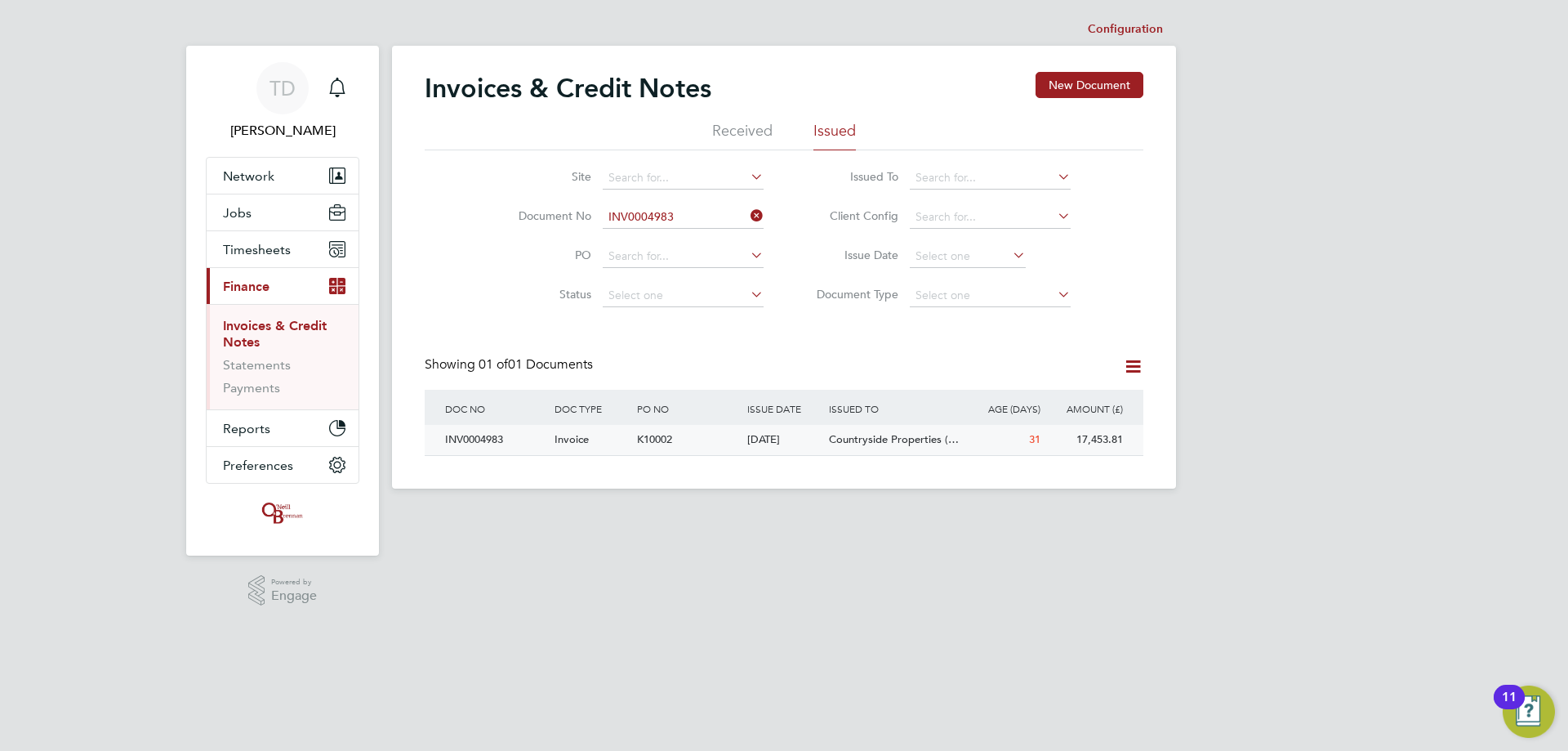
click at [465, 433] on div "INV0004983" at bounding box center [496, 440] width 109 height 30
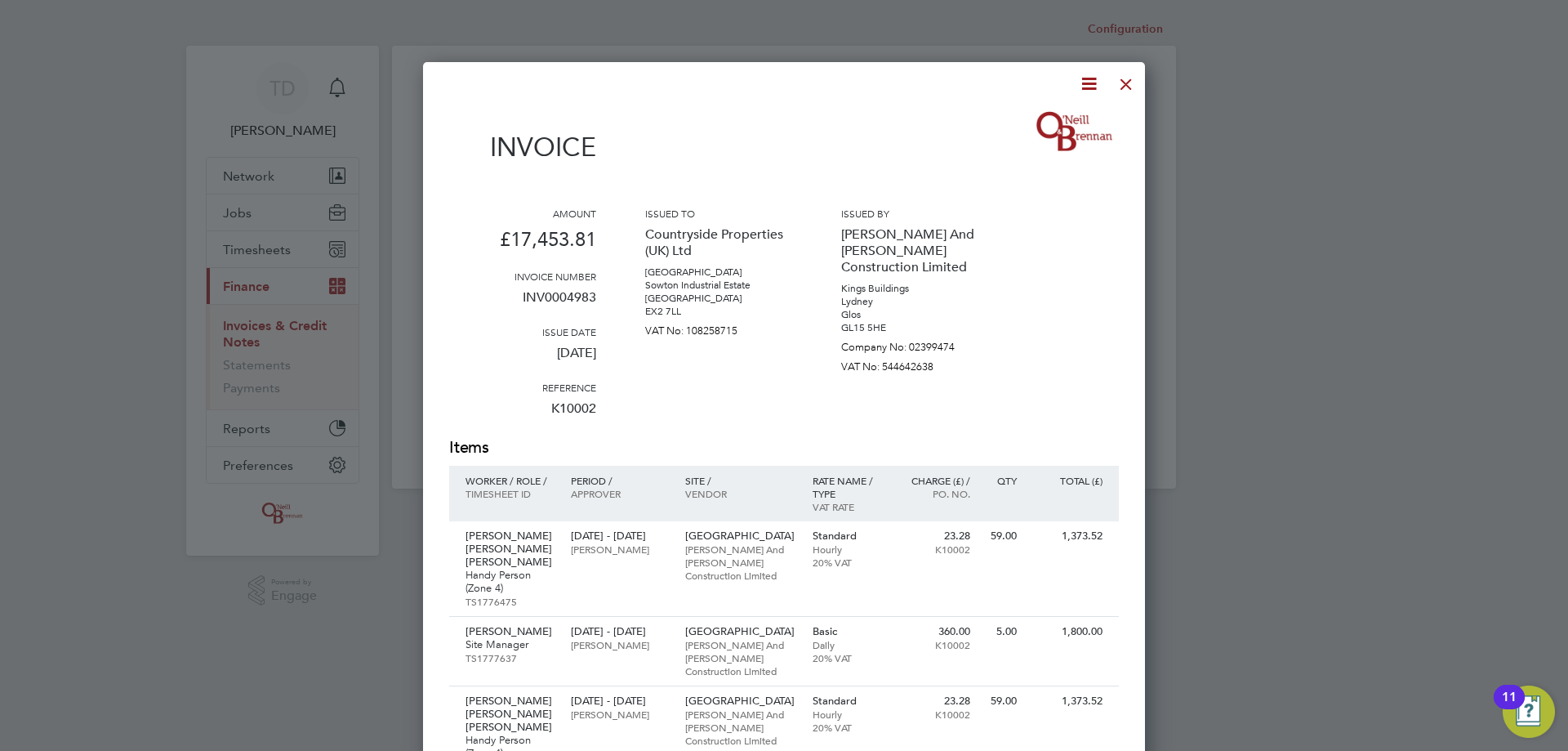
click at [1093, 79] on icon at bounding box center [1089, 84] width 21 height 21
click at [1015, 125] on li "Download Invoice" at bounding box center [1040, 123] width 113 height 23
